Goal: Information Seeking & Learning: Learn about a topic

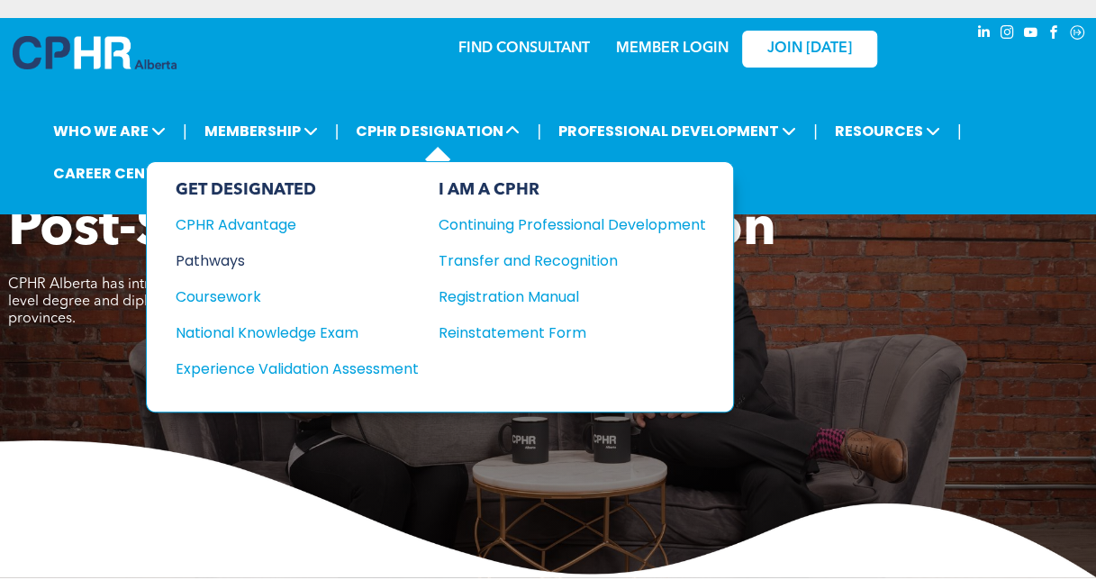
click at [242, 253] on div "Pathways" at bounding box center [285, 260] width 219 height 23
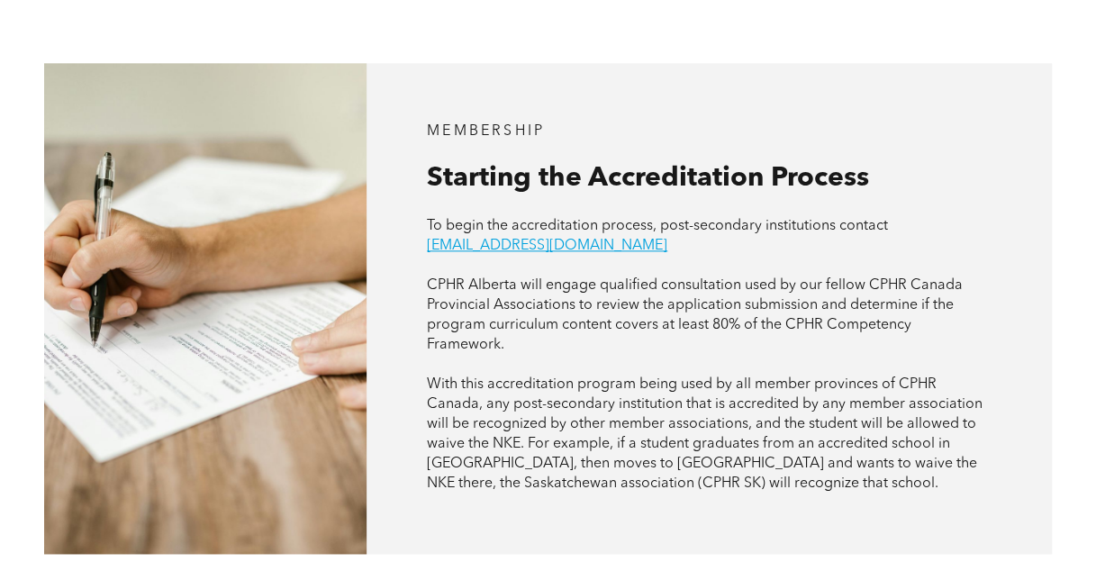
scroll to position [991, 0]
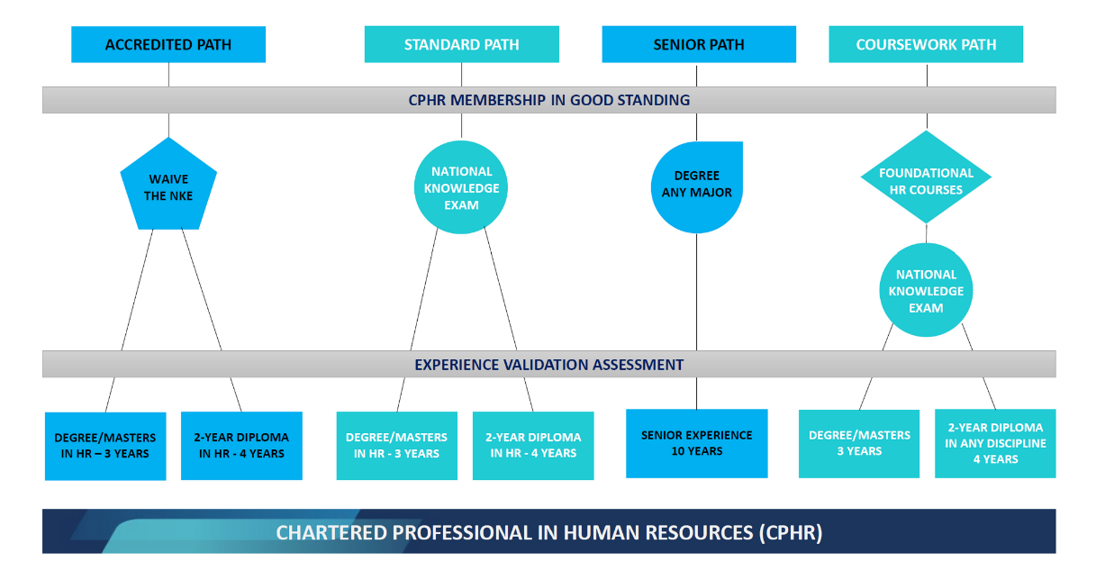
scroll to position [1441, 0]
